Goal: Task Accomplishment & Management: Use online tool/utility

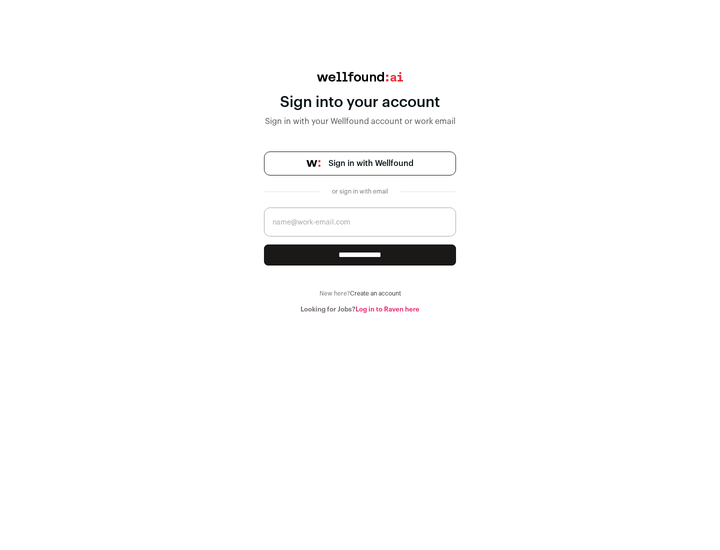
click at [370, 163] on span "Sign in with Wellfound" at bounding box center [370, 163] width 85 height 12
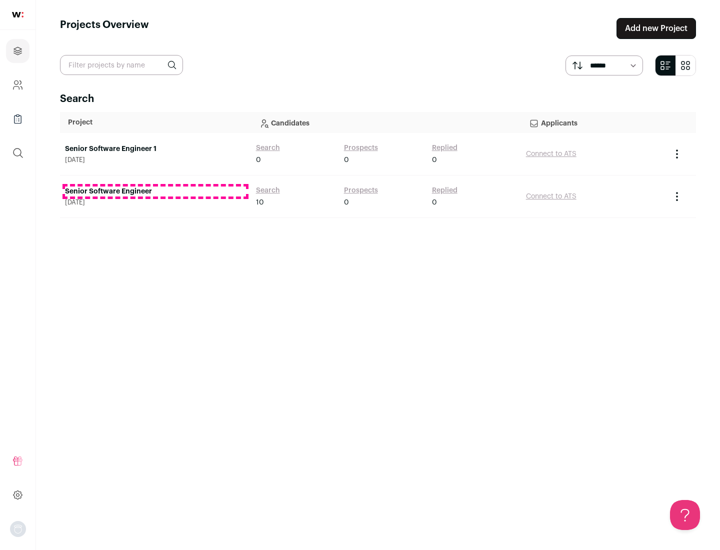
click at [155, 191] on link "Senior Software Engineer" at bounding box center [155, 191] width 181 height 10
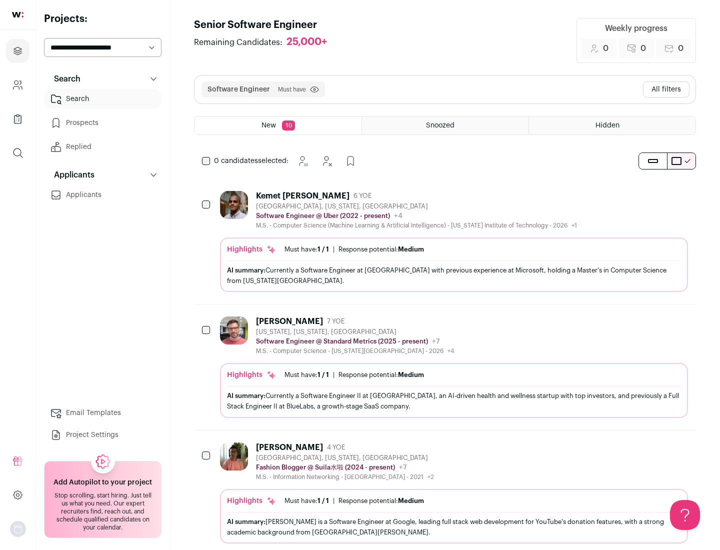
click at [445, 241] on div "Highlights Must have: 1 / 1 How many must haves have been fulfilled? | Response…" at bounding box center [454, 264] width 468 height 54
